Goal: Task Accomplishment & Management: Manage account settings

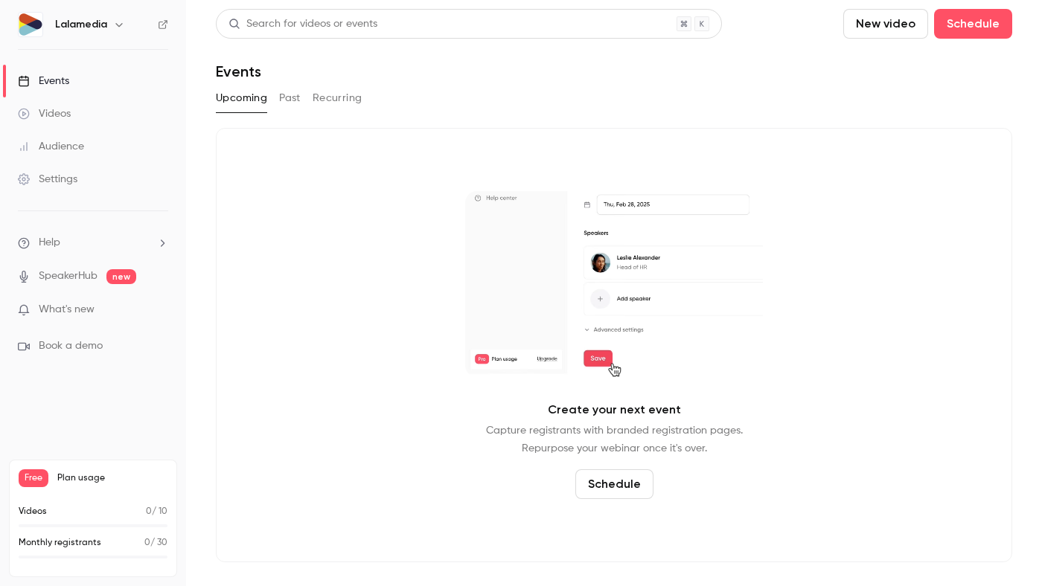
click at [113, 30] on icon "button" at bounding box center [119, 25] width 12 height 12
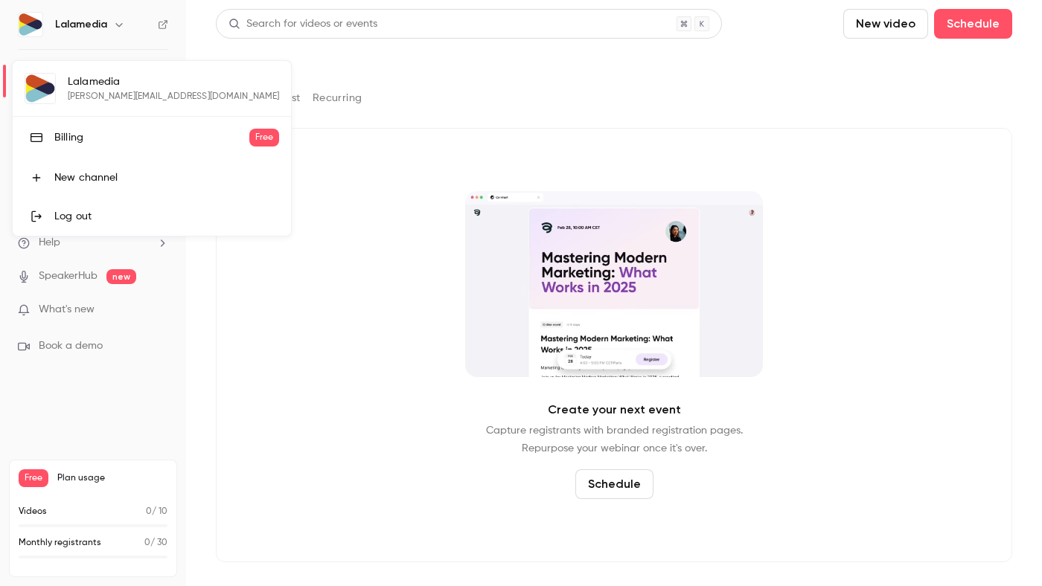
click at [83, 217] on div "Log out" at bounding box center [166, 216] width 225 height 15
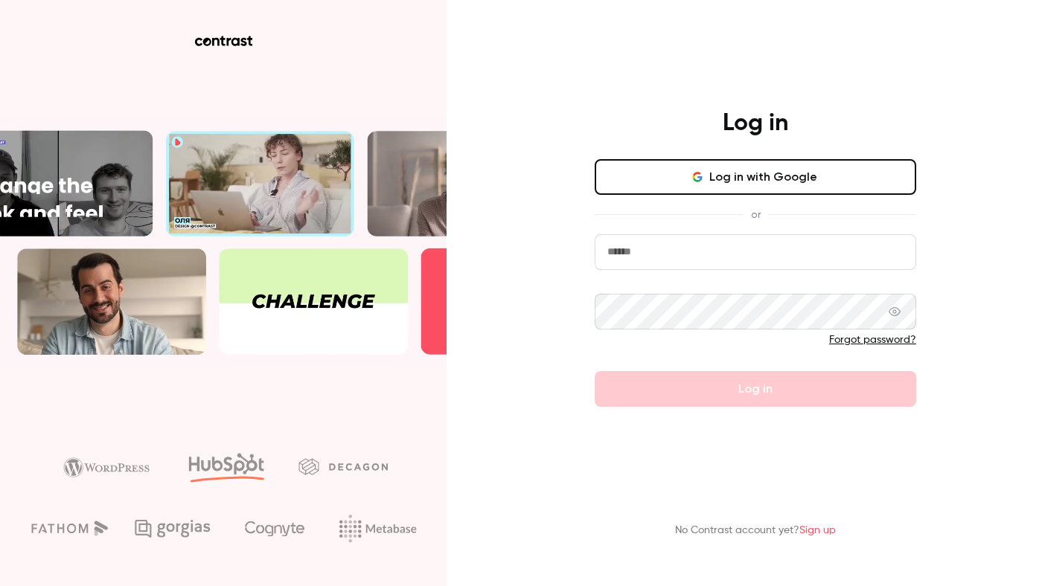
click at [634, 253] on input "email" at bounding box center [754, 252] width 321 height 36
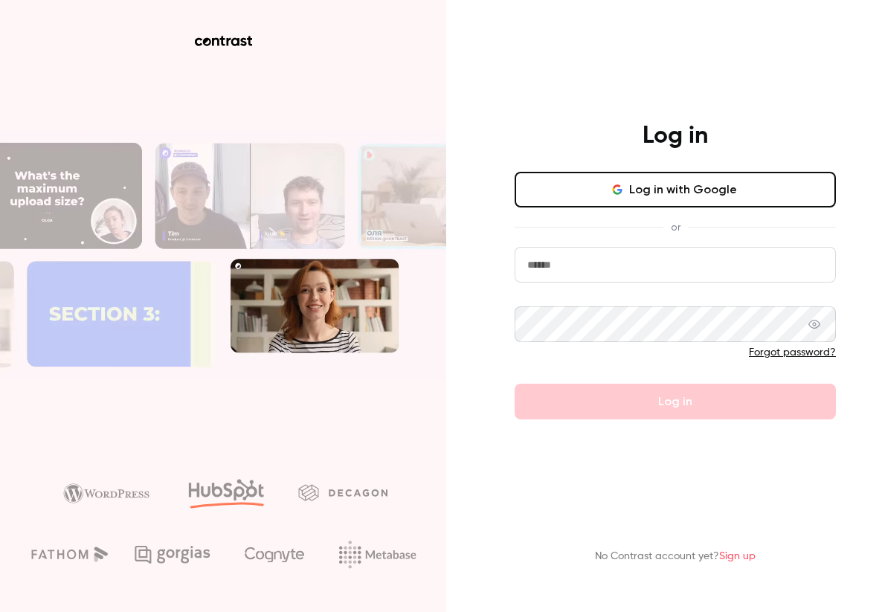
type input "**********"
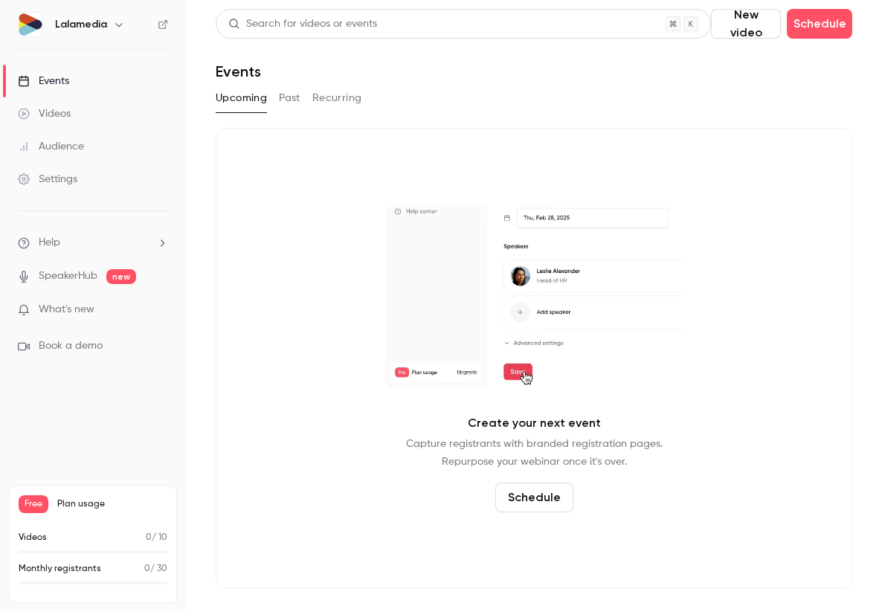
click at [123, 27] on icon "button" at bounding box center [119, 25] width 12 height 12
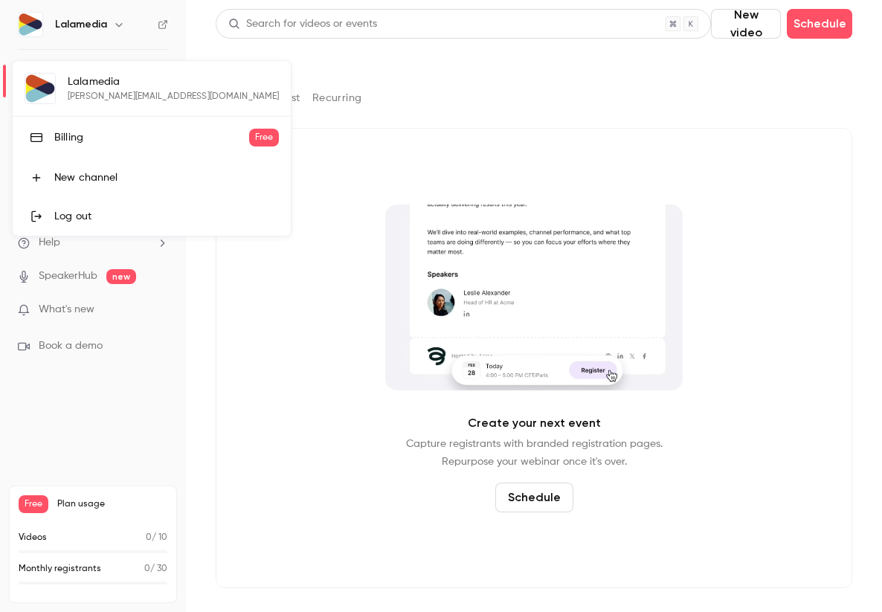
click at [81, 445] on div at bounding box center [441, 306] width 882 height 612
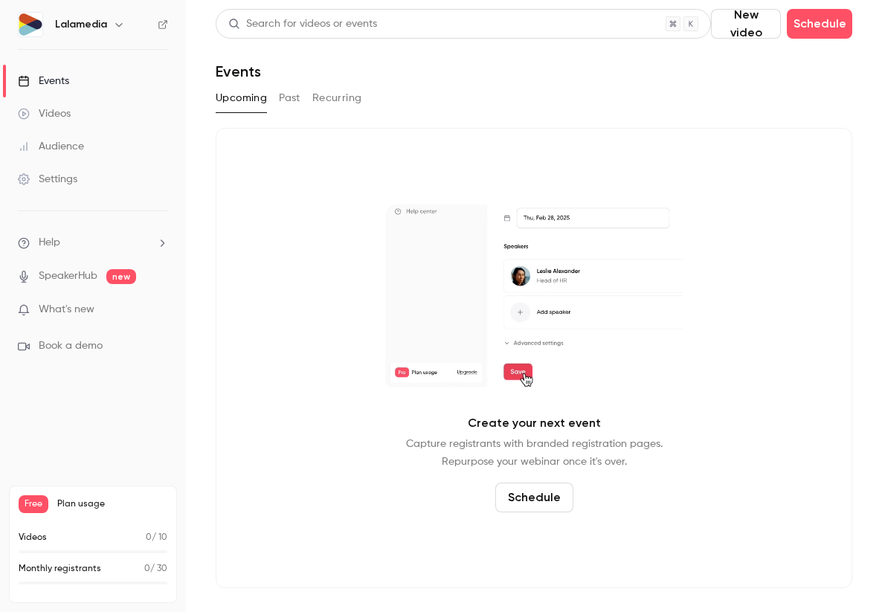
click at [68, 184] on div "Settings" at bounding box center [48, 179] width 60 height 15
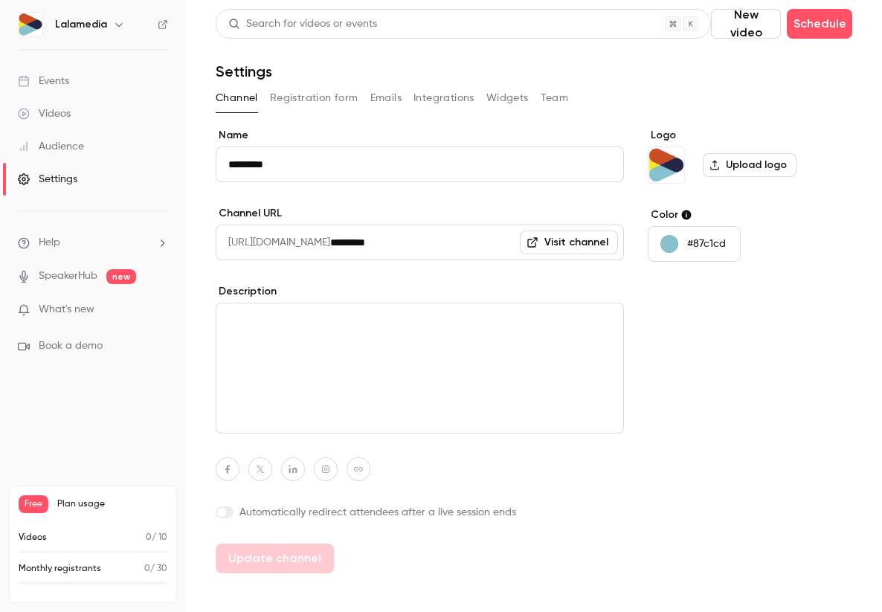
click at [545, 104] on button "Team" at bounding box center [555, 98] width 28 height 24
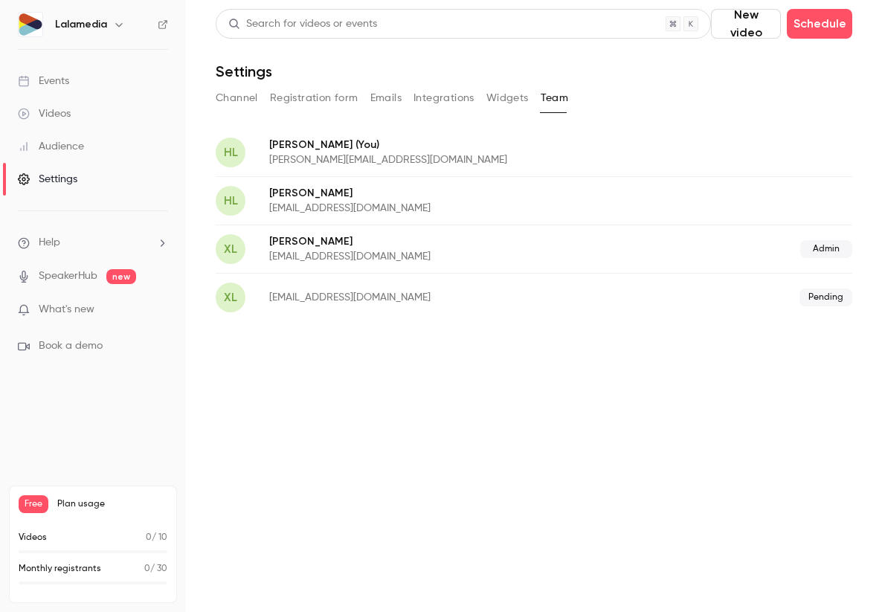
click at [823, 251] on span "Admin" at bounding box center [827, 249] width 52 height 18
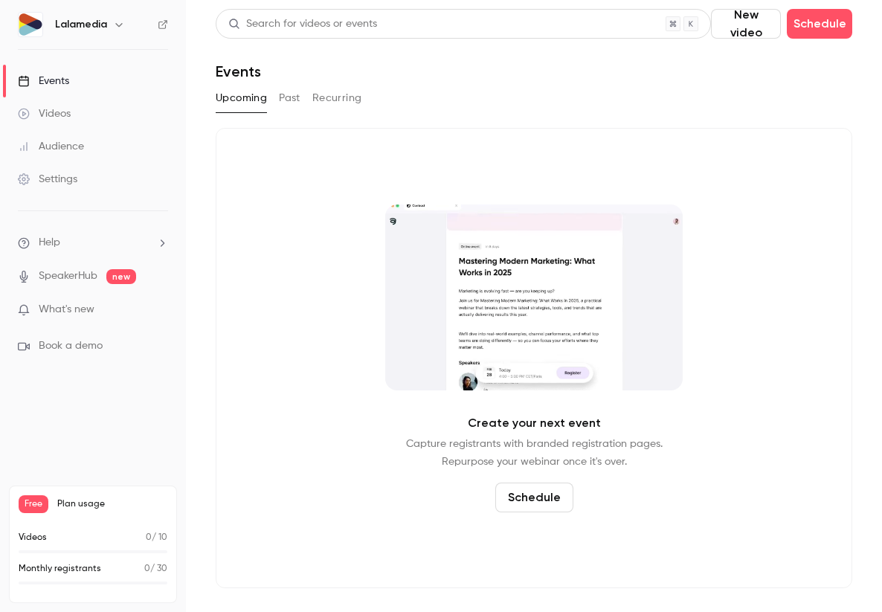
click at [41, 182] on div "Settings" at bounding box center [48, 179] width 60 height 15
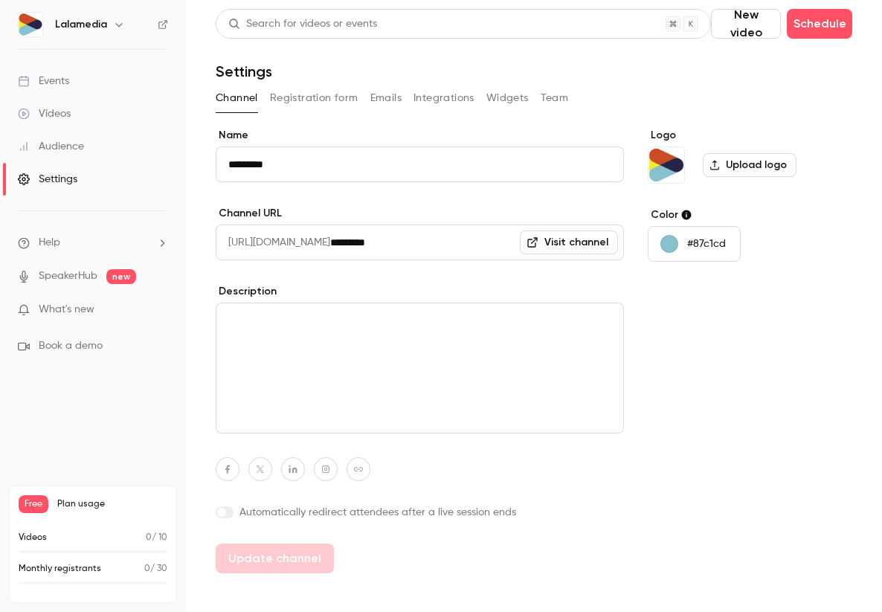
click at [555, 99] on button "Team" at bounding box center [555, 98] width 28 height 24
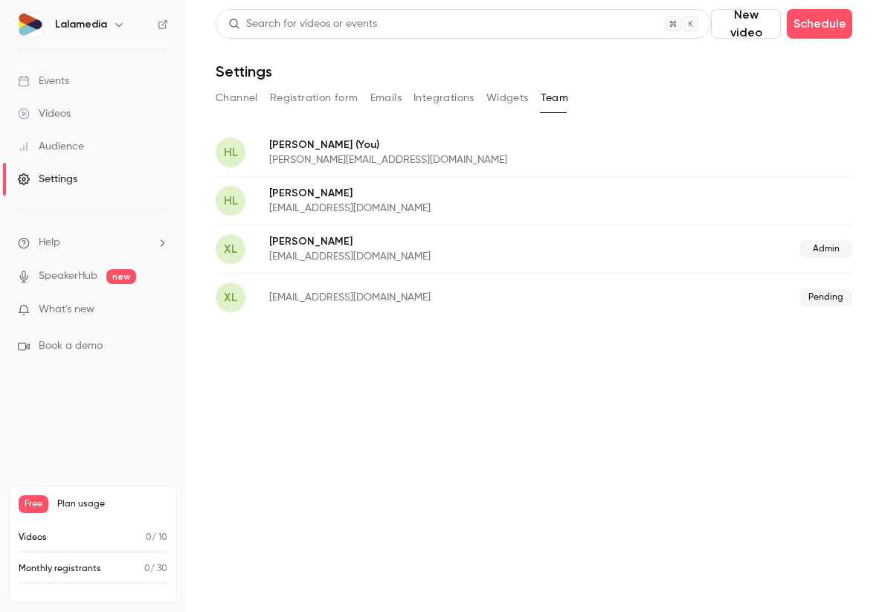
click at [98, 22] on h6 "Lalamedia" at bounding box center [81, 24] width 52 height 15
click at [118, 26] on icon "button" at bounding box center [118, 25] width 7 height 4
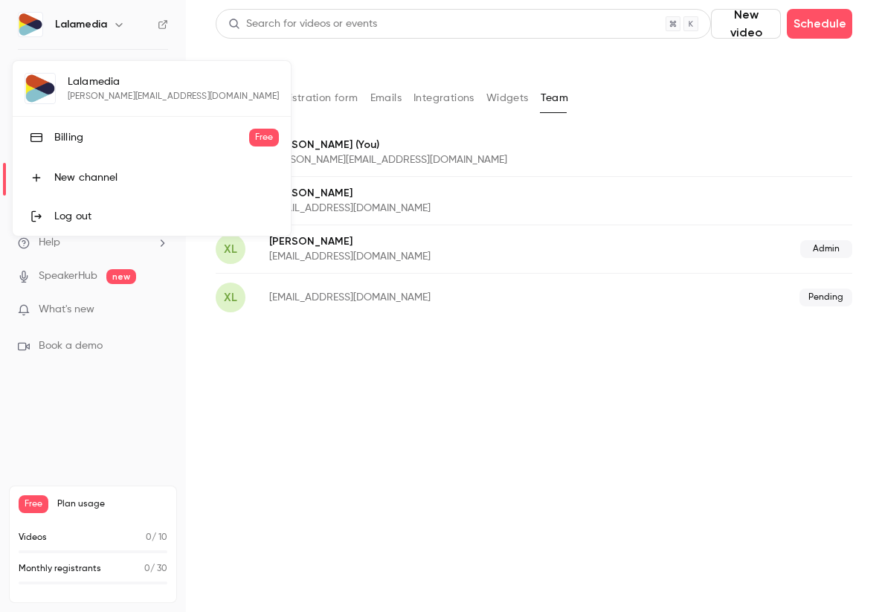
click at [61, 211] on div "Log out" at bounding box center [166, 216] width 225 height 15
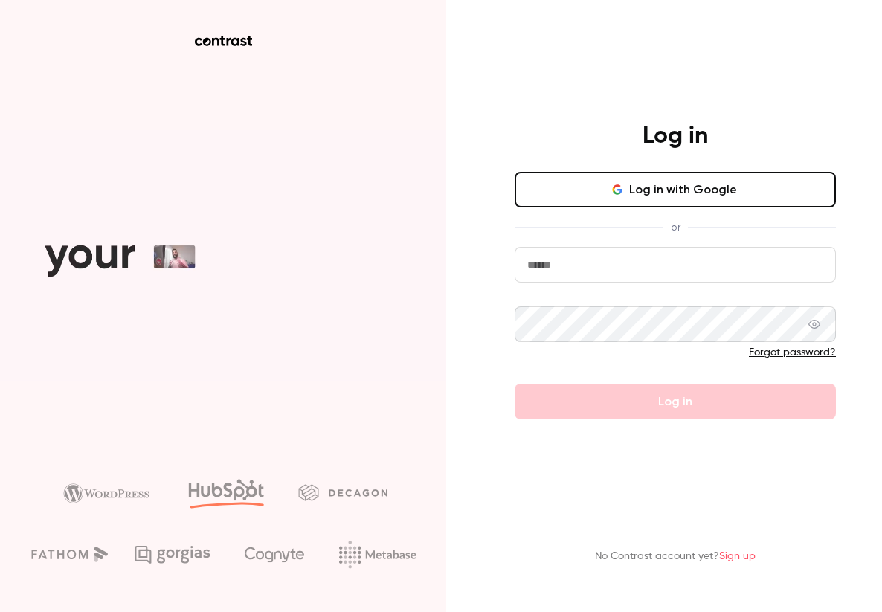
type input "**********"
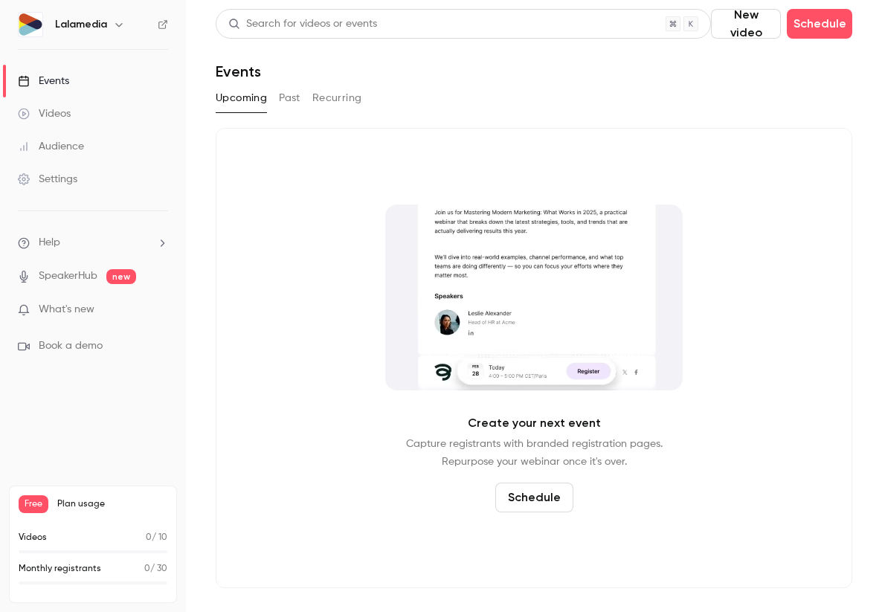
click at [68, 187] on link "Settings" at bounding box center [93, 179] width 186 height 33
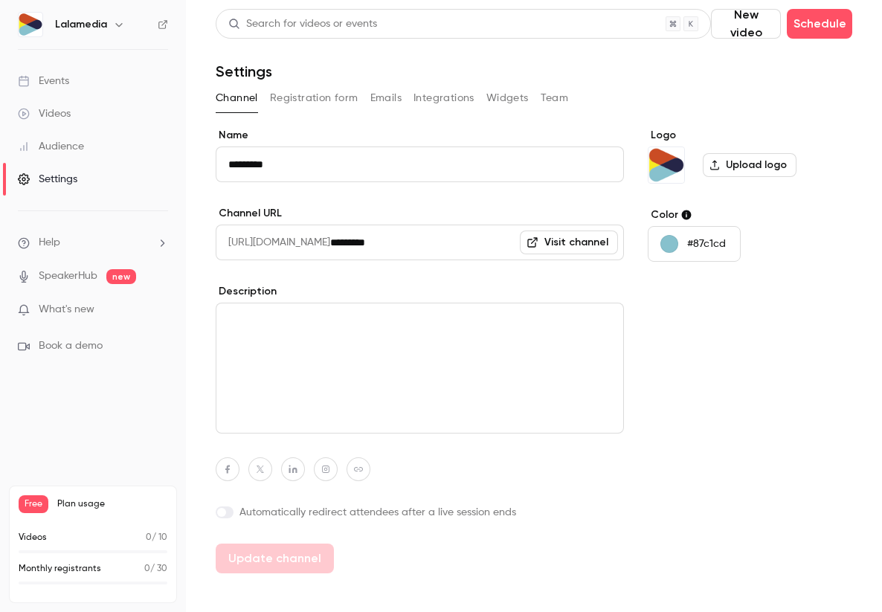
click at [554, 106] on button "Team" at bounding box center [555, 98] width 28 height 24
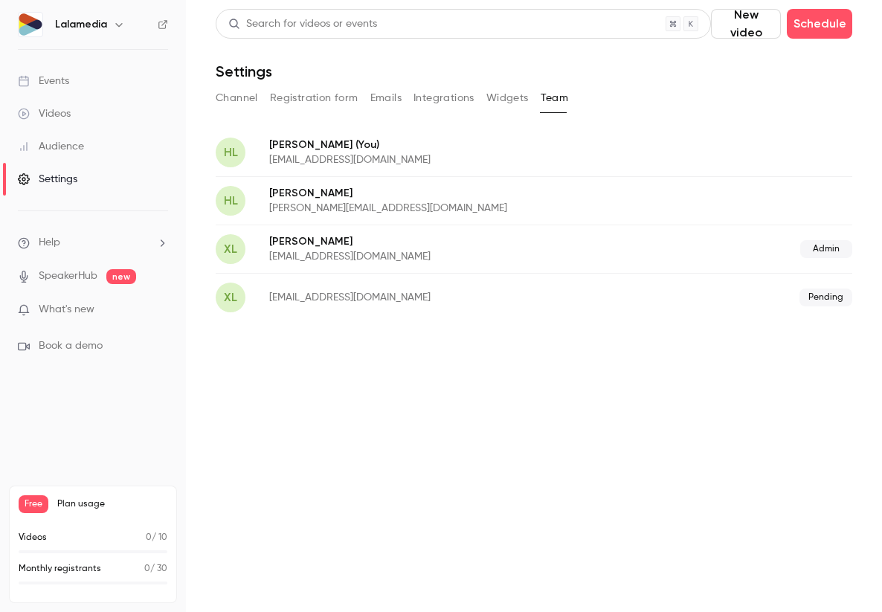
click at [435, 203] on p "[PERSON_NAME][EMAIL_ADDRESS][DOMAIN_NAME]" at bounding box center [474, 208] width 411 height 15
click at [234, 199] on span "HL" at bounding box center [231, 201] width 14 height 18
click at [80, 19] on h6 "Lalamedia" at bounding box center [81, 24] width 52 height 15
click at [117, 22] on icon "button" at bounding box center [119, 25] width 12 height 12
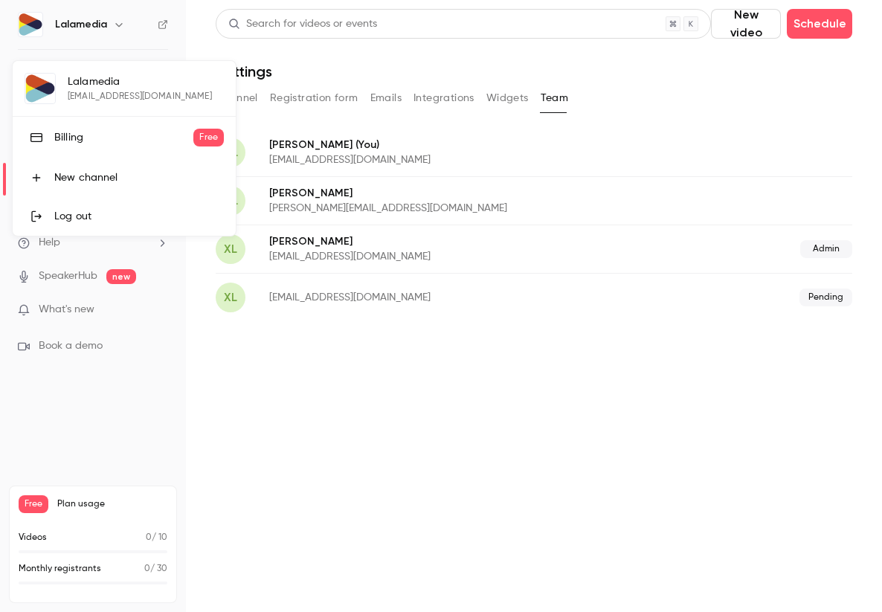
click at [71, 216] on div "Log out" at bounding box center [139, 216] width 170 height 15
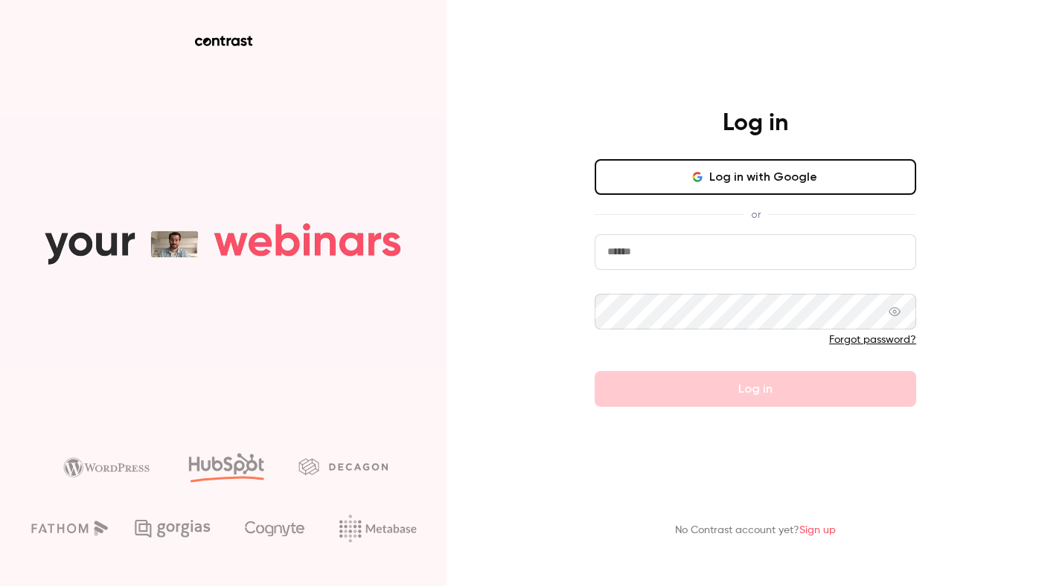
type input "**********"
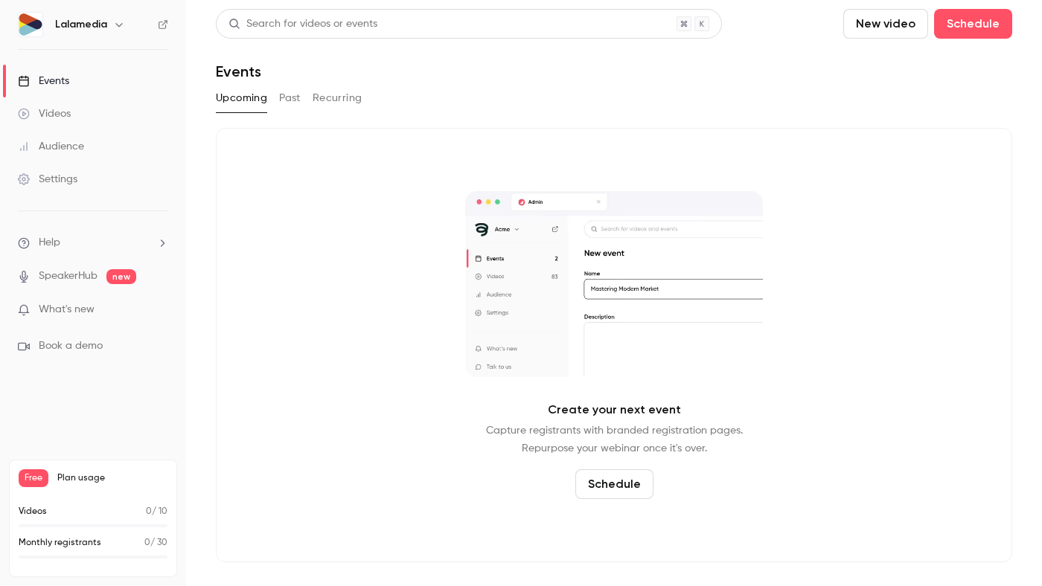
click at [113, 16] on button "button" at bounding box center [119, 25] width 18 height 18
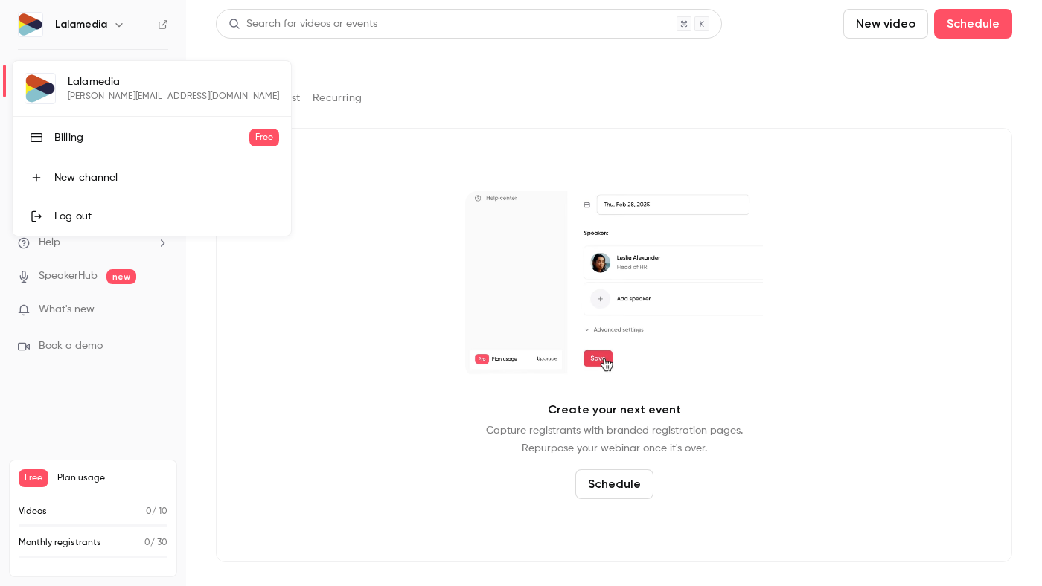
click at [74, 213] on div "Log out" at bounding box center [166, 216] width 225 height 15
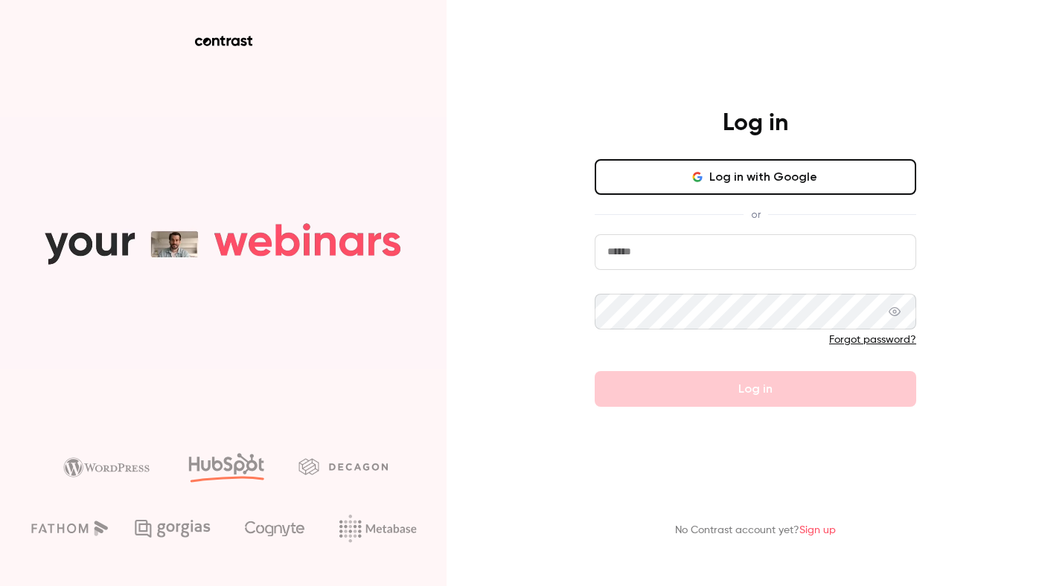
click at [906, 311] on span at bounding box center [908, 312] width 12 height 12
click at [893, 316] on icon at bounding box center [894, 312] width 12 height 12
